Goal: Task Accomplishment & Management: Manage account settings

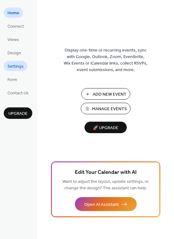
click at [25, 68] on link "Settings" at bounding box center [16, 66] width 24 height 10
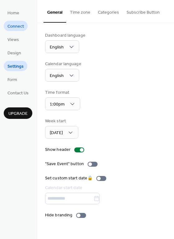
click at [14, 26] on span "Connect" at bounding box center [15, 26] width 16 height 7
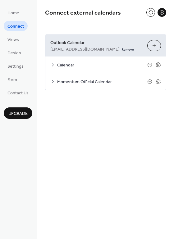
click at [53, 80] on icon at bounding box center [52, 81] width 5 height 5
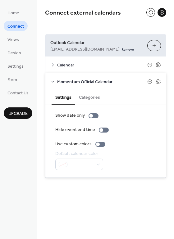
click at [92, 99] on button "Categories" at bounding box center [89, 97] width 29 height 14
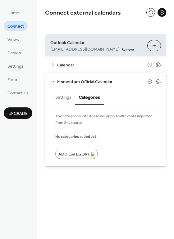
click at [58, 83] on span "Momentum Official Calendar" at bounding box center [102, 82] width 90 height 7
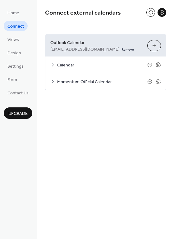
click at [52, 68] on div "Calendar" at bounding box center [105, 64] width 120 height 16
click at [52, 64] on icon at bounding box center [52, 64] width 5 height 5
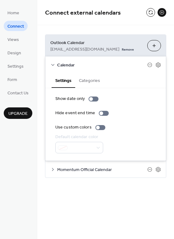
click at [52, 64] on icon at bounding box center [52, 64] width 5 height 5
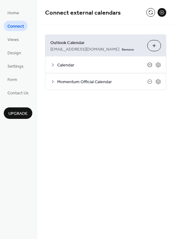
click at [148, 66] on icon at bounding box center [149, 64] width 5 height 5
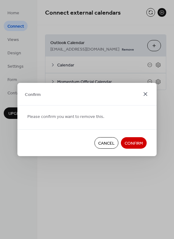
click at [146, 93] on icon at bounding box center [145, 94] width 4 height 4
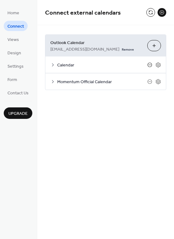
click at [149, 65] on icon at bounding box center [149, 65] width 2 height 0
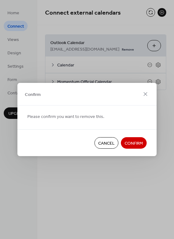
click at [135, 148] on button "Confirm" at bounding box center [134, 142] width 26 height 11
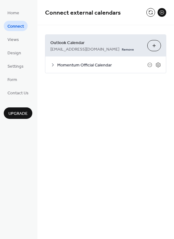
click at [154, 46] on button "Choose Calendars" at bounding box center [154, 45] width 14 height 11
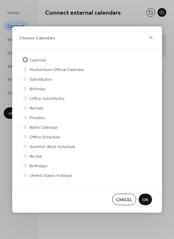
click at [27, 59] on div at bounding box center [25, 59] width 6 height 6
click at [151, 35] on icon at bounding box center [150, 37] width 7 height 7
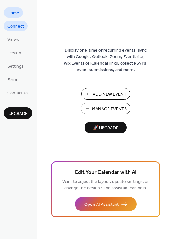
click at [22, 28] on span "Connect" at bounding box center [15, 26] width 16 height 7
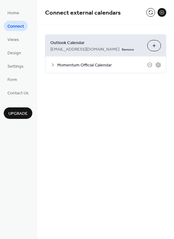
click at [156, 47] on button "Choose Calendars" at bounding box center [154, 45] width 14 height 11
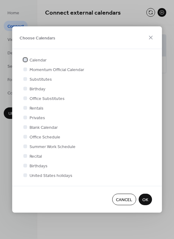
click at [24, 57] on div at bounding box center [25, 59] width 6 height 6
click at [144, 197] on span "OK" at bounding box center [145, 200] width 6 height 7
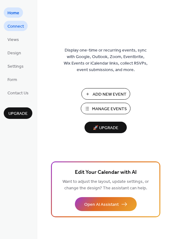
click at [12, 25] on span "Connect" at bounding box center [15, 26] width 16 height 7
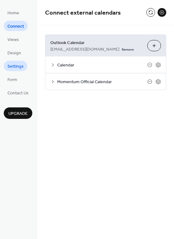
click at [16, 64] on span "Settings" at bounding box center [15, 66] width 16 height 7
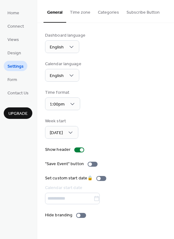
click at [77, 11] on button "Time zone" at bounding box center [80, 11] width 28 height 22
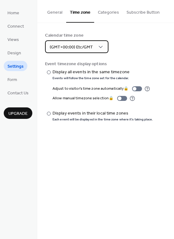
click at [95, 48] on div "(GMT+00:00) Etc/GMT" at bounding box center [76, 46] width 63 height 13
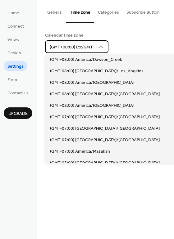
scroll to position [158, 0]
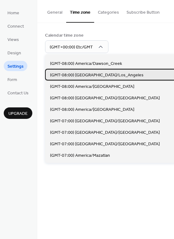
click at [97, 74] on span "(GMT-08:00) America/Los_Angeles" at bounding box center [96, 75] width 93 height 7
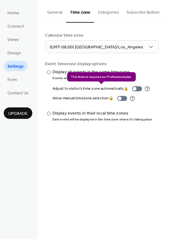
click at [133, 88] on div "Adjust to visitor's time zone automatically 🔒" at bounding box center [100, 88] width 97 height 7
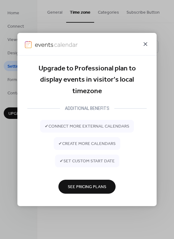
click at [145, 44] on icon at bounding box center [145, 44] width 4 height 4
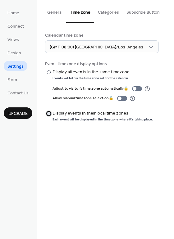
click at [48, 112] on div at bounding box center [49, 114] width 4 height 4
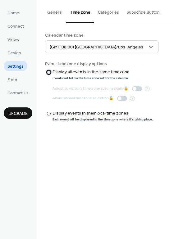
click at [50, 73] on div at bounding box center [49, 72] width 4 height 4
